Goal: Navigation & Orientation: Find specific page/section

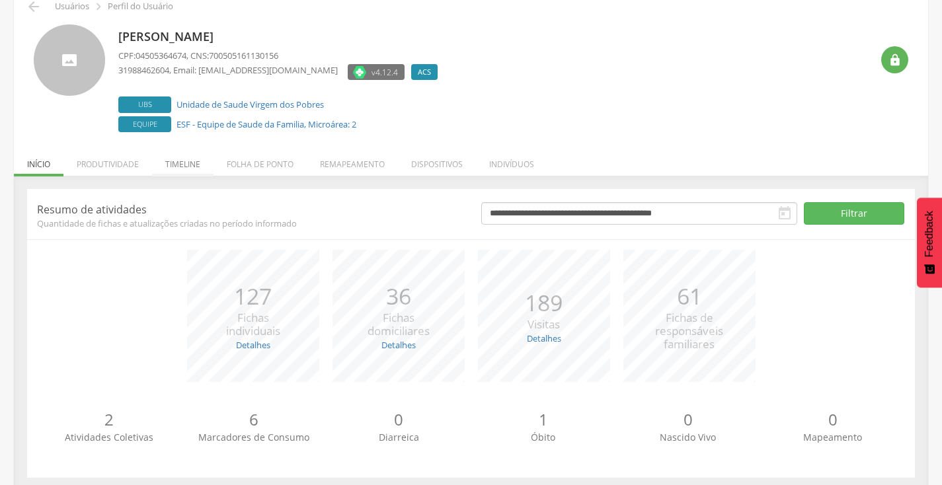
scroll to position [78, 0]
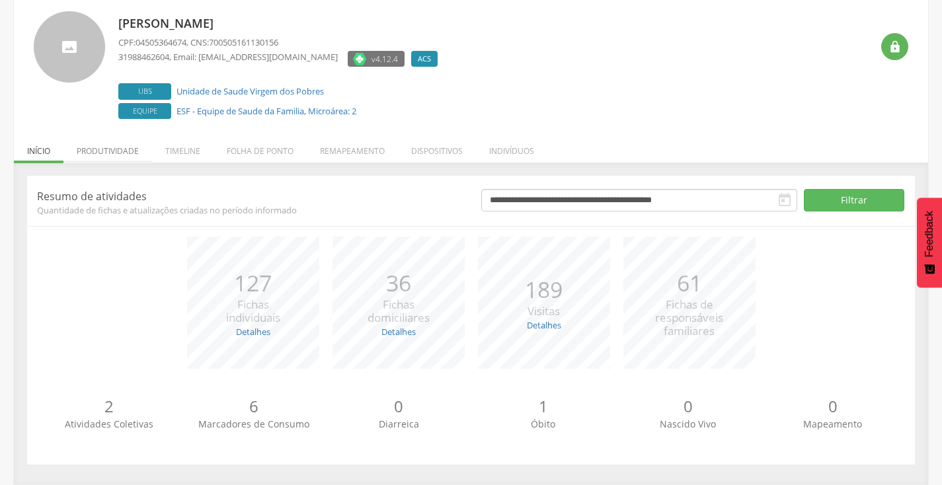
click at [124, 150] on li "Produtividade" at bounding box center [107, 147] width 89 height 31
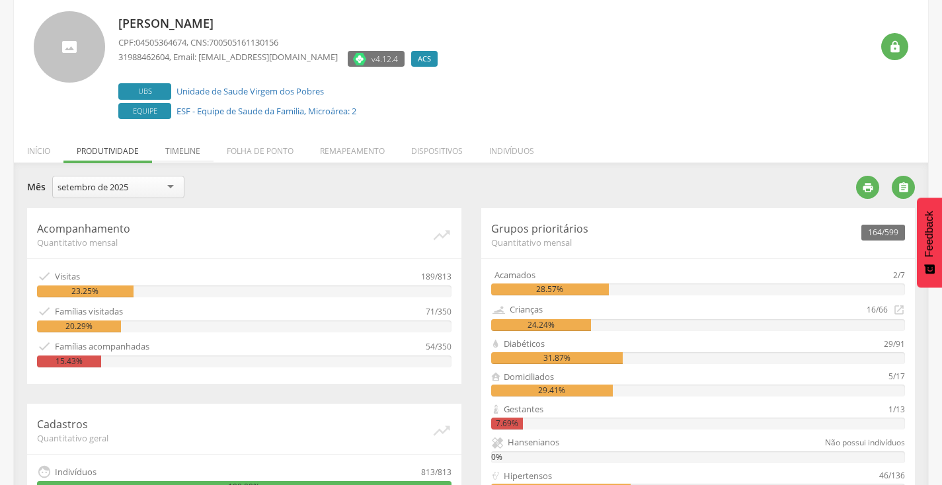
click at [181, 146] on li "Timeline" at bounding box center [183, 147] width 62 height 31
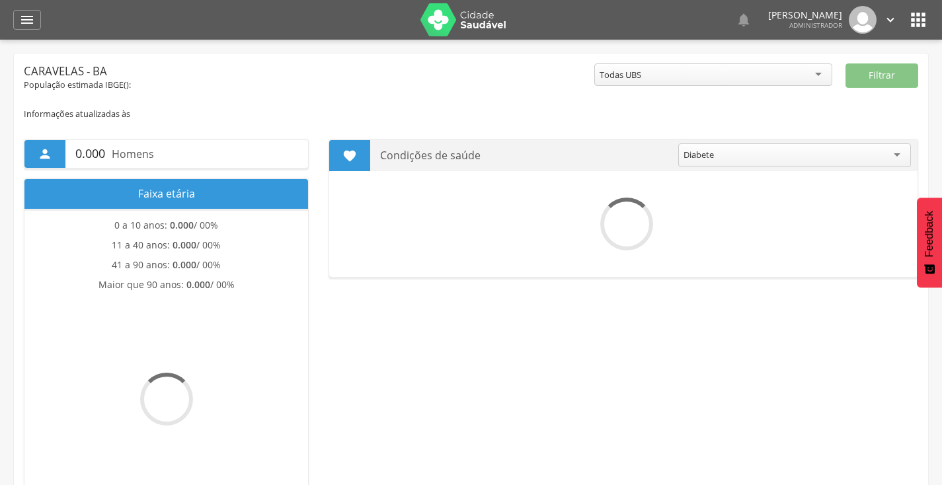
click at [917, 24] on icon "" at bounding box center [918, 19] width 21 height 21
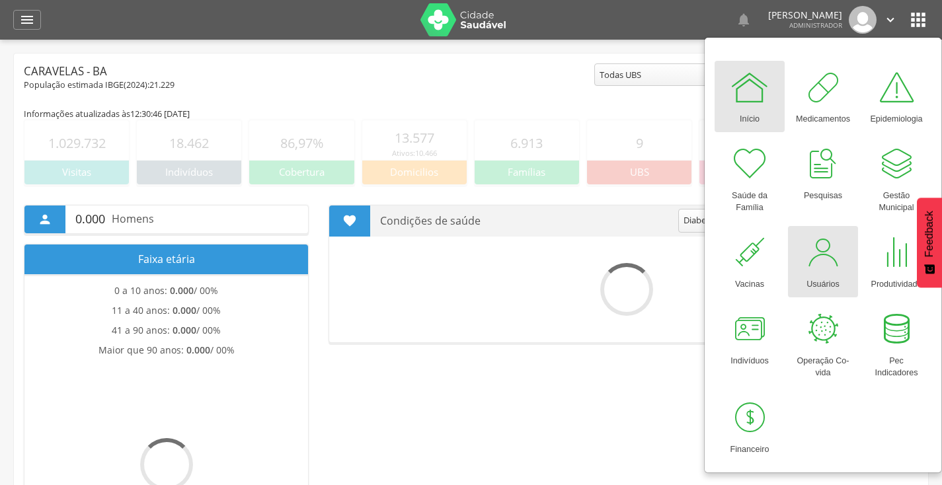
click at [830, 265] on div at bounding box center [824, 253] width 40 height 40
